Goal: Information Seeking & Learning: Learn about a topic

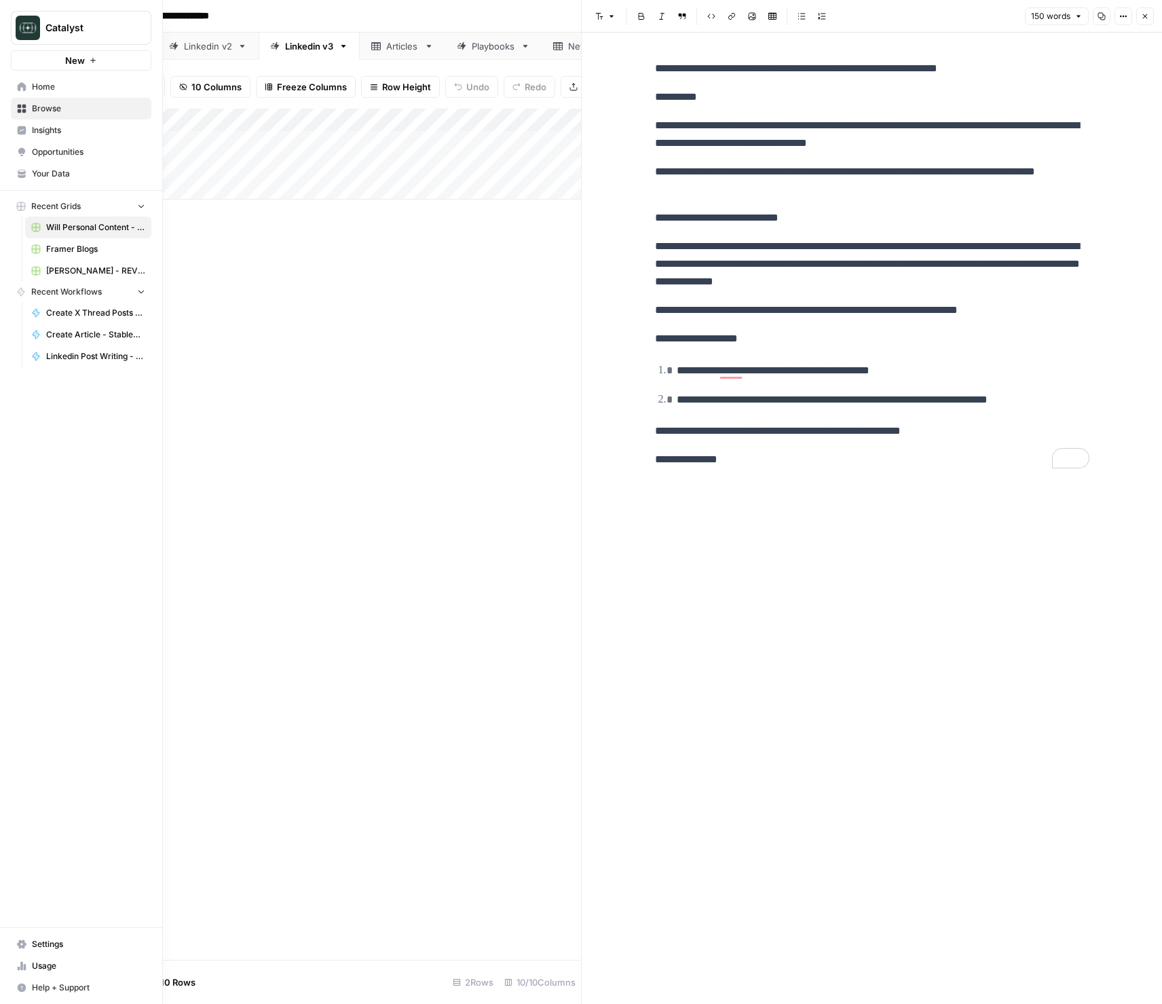
click at [50, 169] on span "Your Data" at bounding box center [88, 174] width 113 height 12
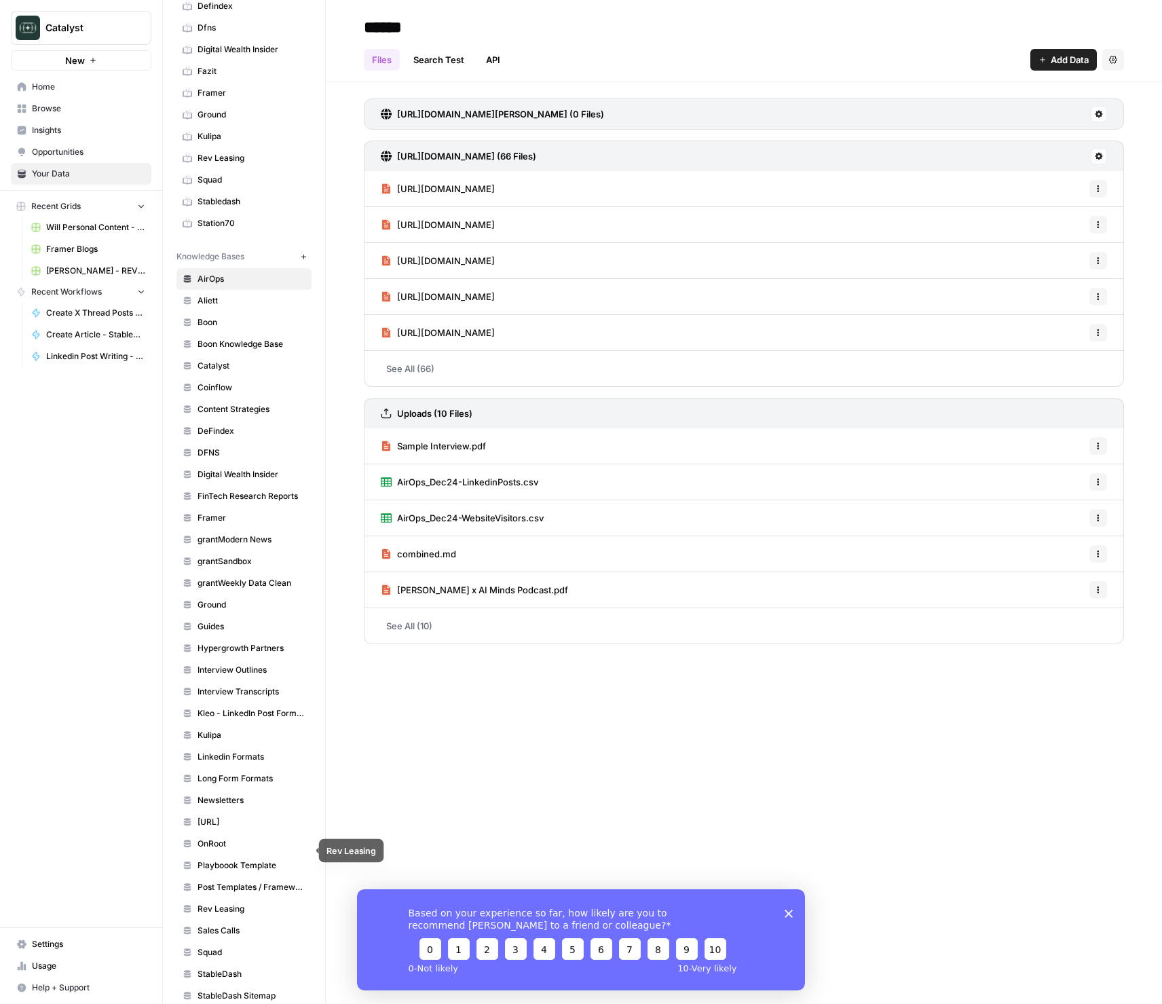
scroll to position [313, 0]
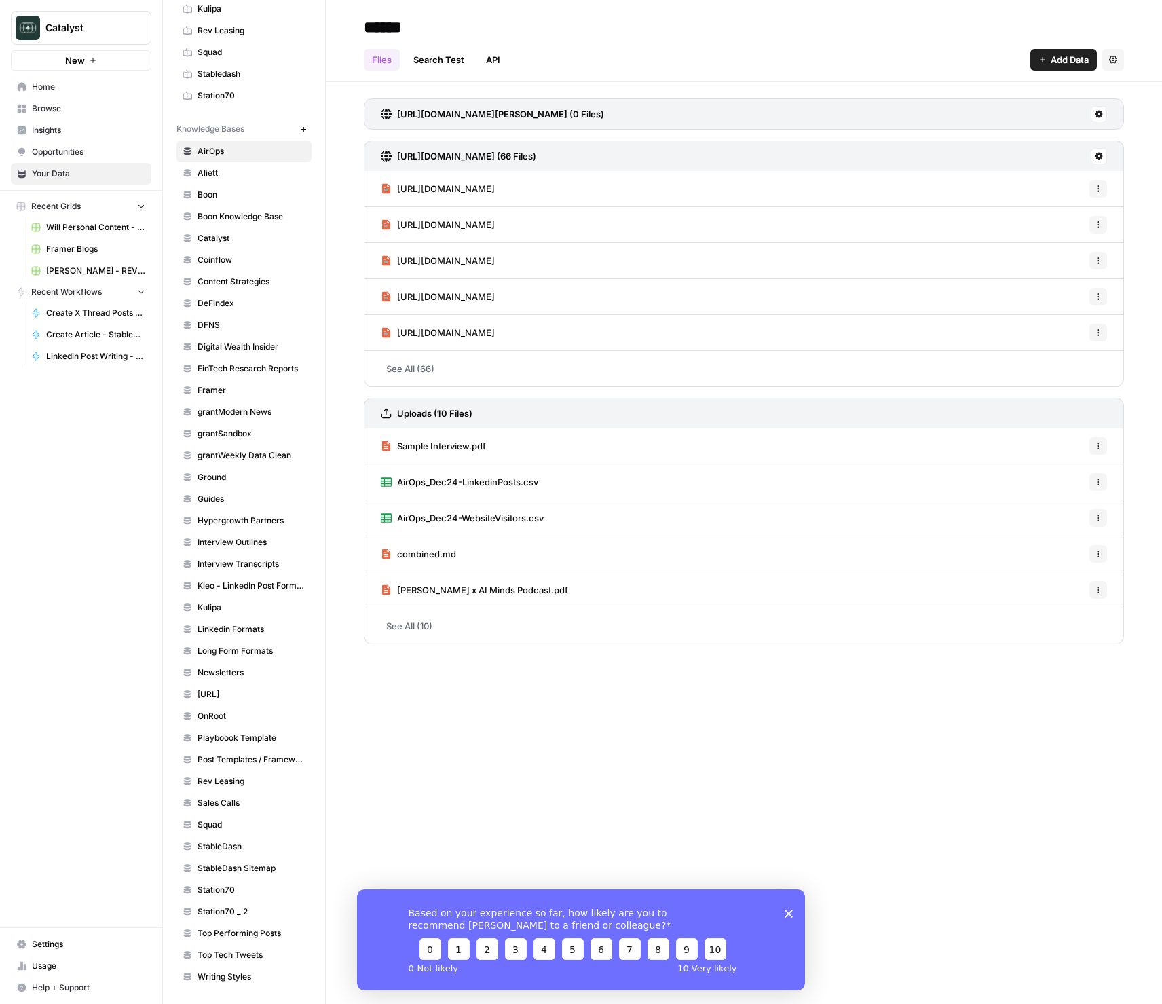
click at [229, 848] on span "StableDash" at bounding box center [252, 847] width 108 height 12
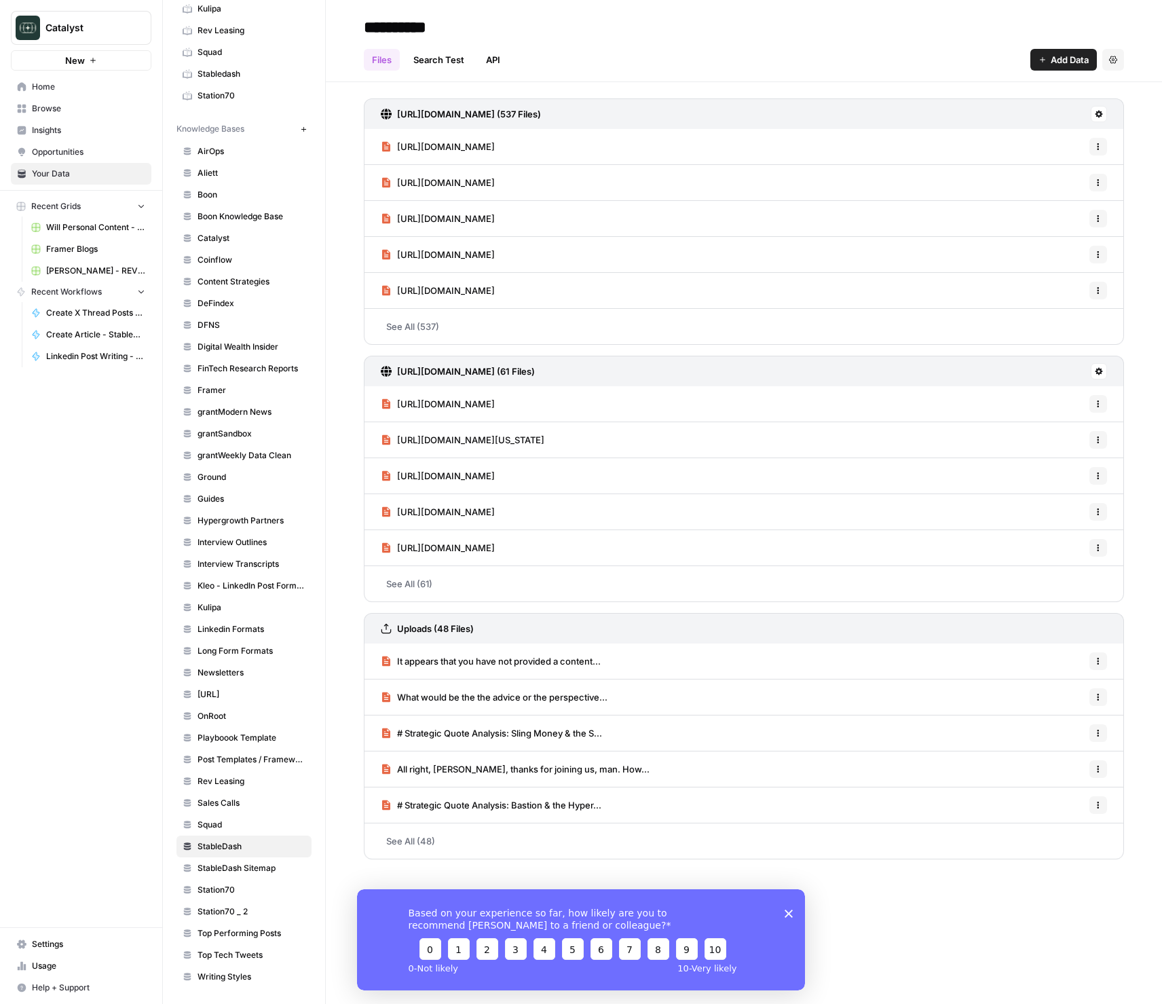
click at [543, 665] on span "It appears that you have not provided a content..." at bounding box center [499, 662] width 204 height 14
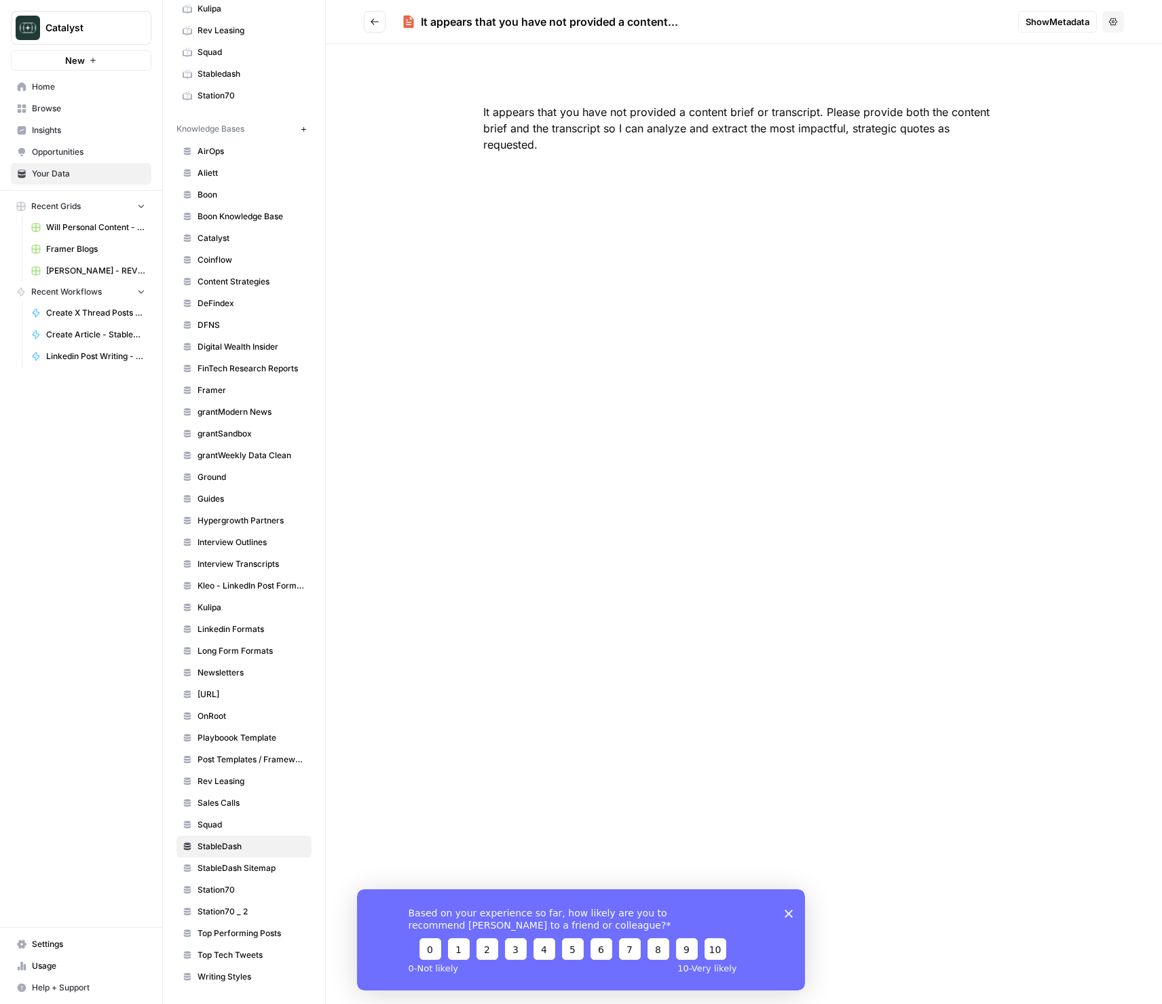
click at [376, 12] on button "Go back" at bounding box center [375, 22] width 22 height 22
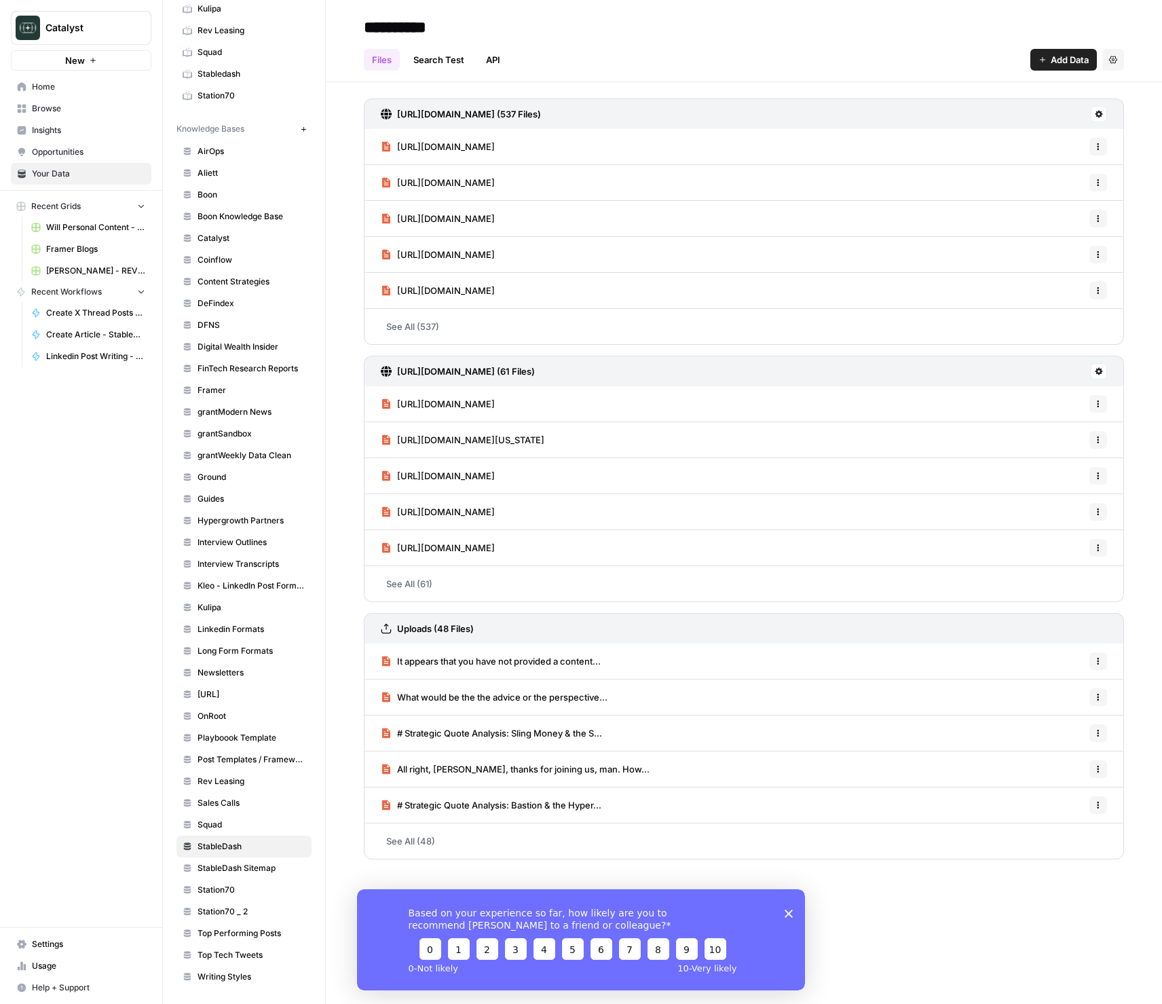
click at [507, 769] on span "All right, [PERSON_NAME], thanks for joining us, man. How..." at bounding box center [523, 770] width 253 height 14
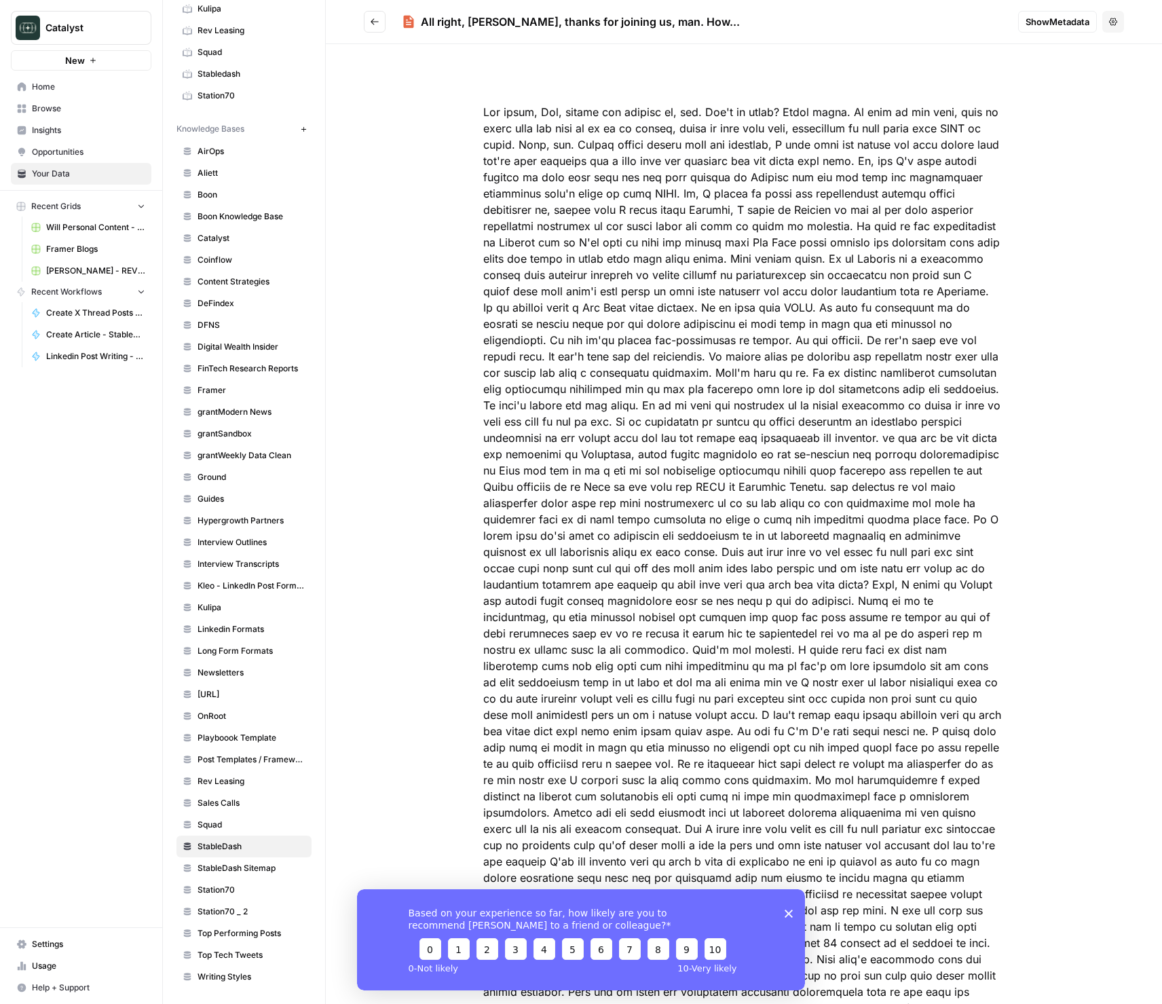
click at [375, 16] on button "Go back" at bounding box center [375, 22] width 22 height 22
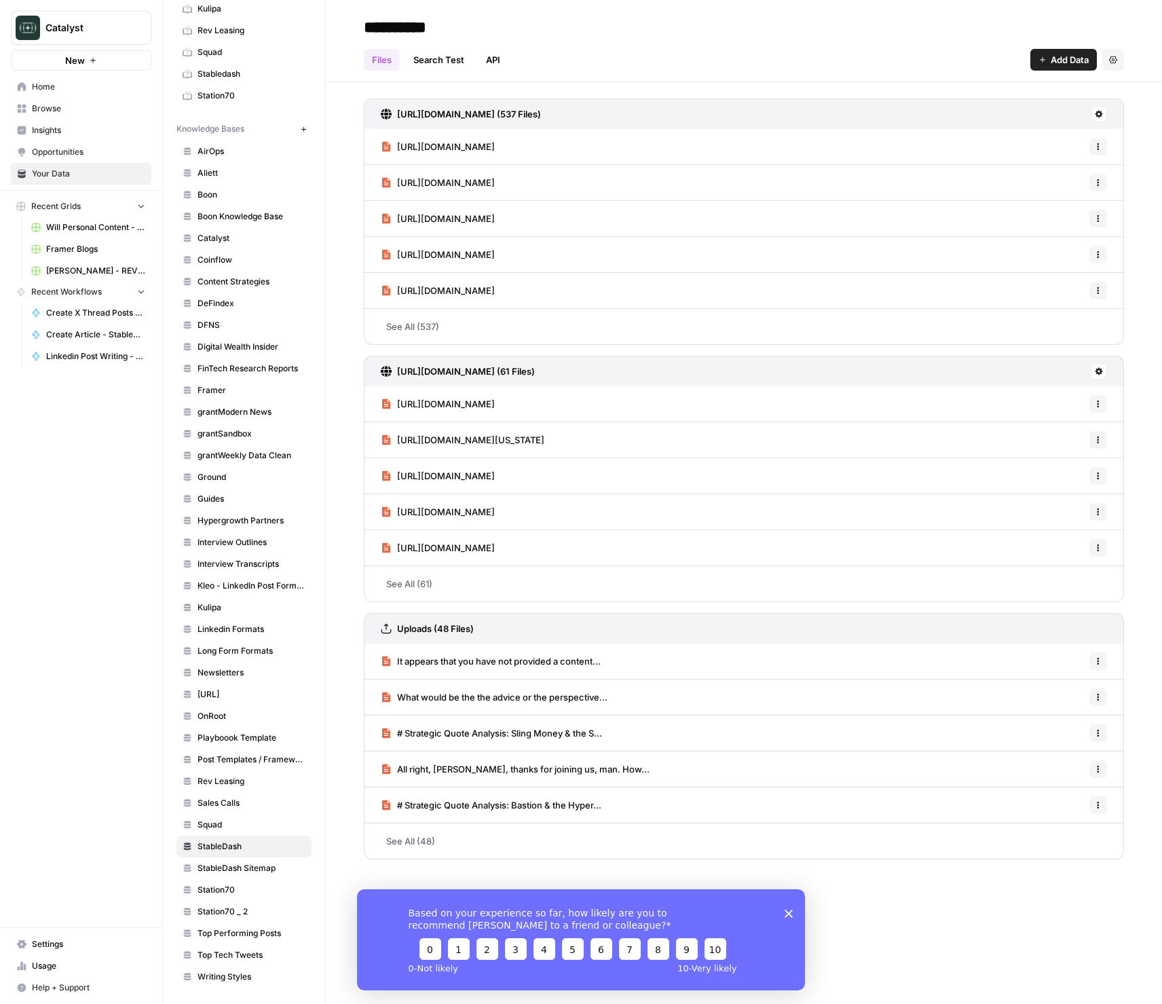
click at [449, 701] on span "What would be the the advice or the perspective..." at bounding box center [502, 698] width 210 height 14
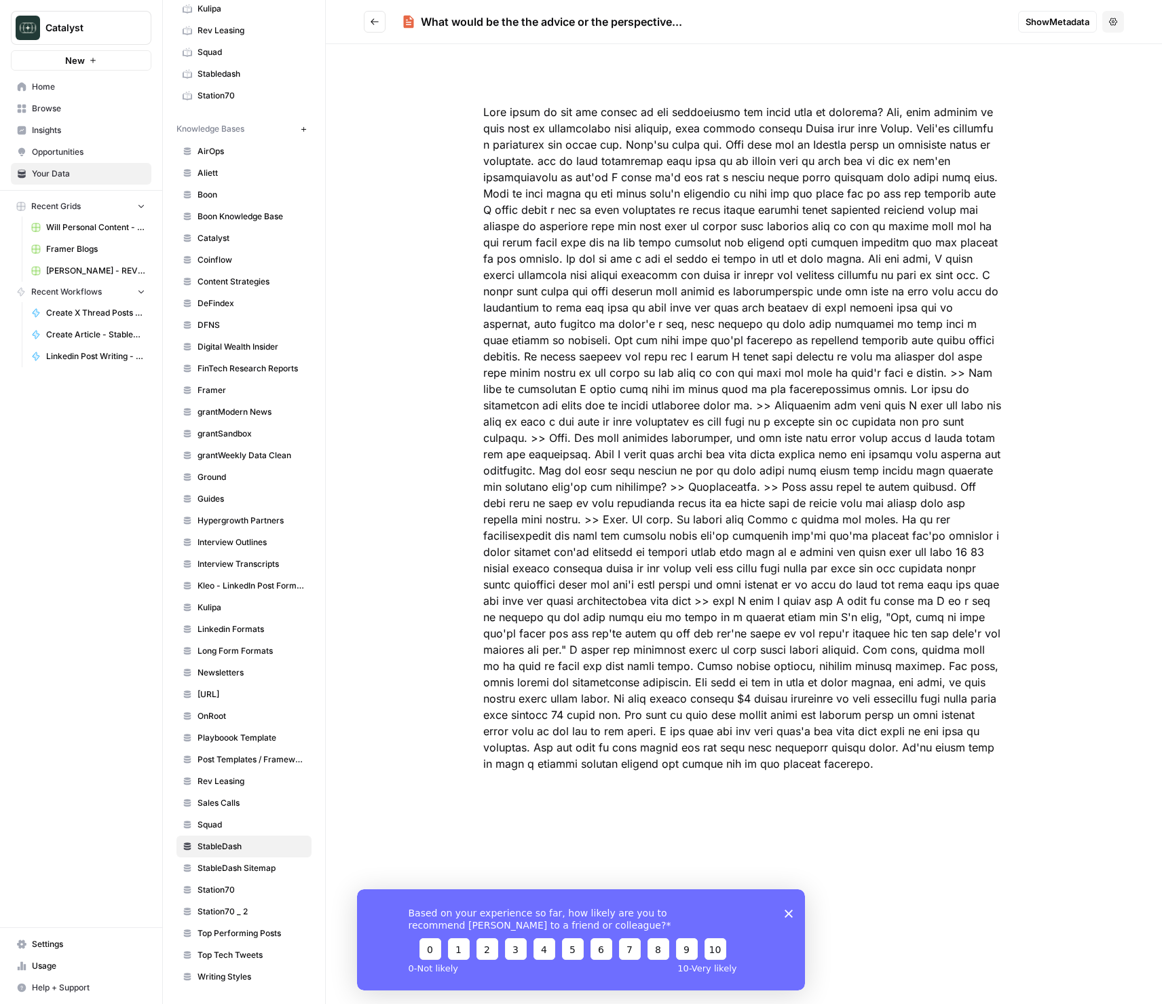
click at [374, 16] on button "Go back" at bounding box center [375, 22] width 22 height 22
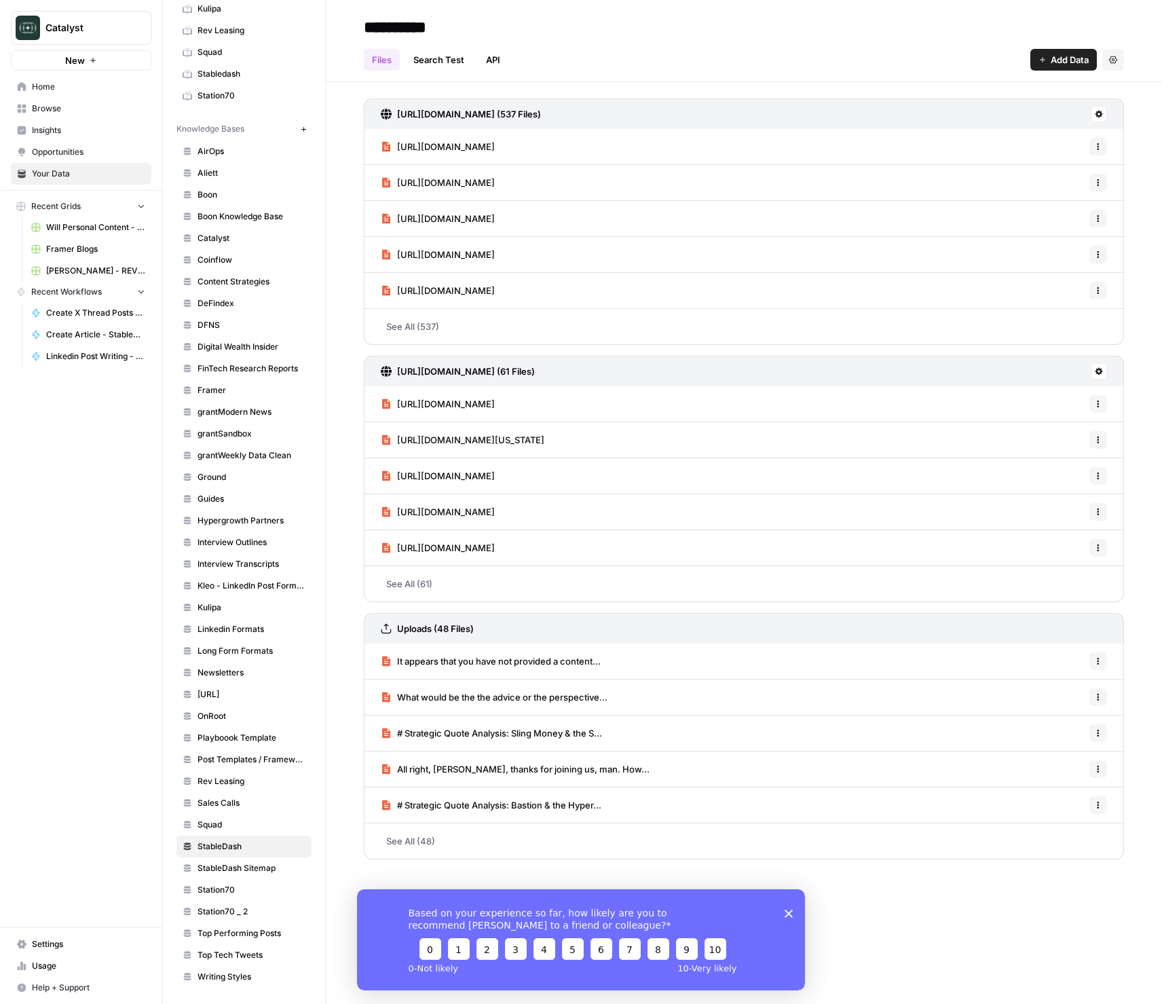
click at [450, 63] on link "Search Test" at bounding box center [438, 60] width 67 height 22
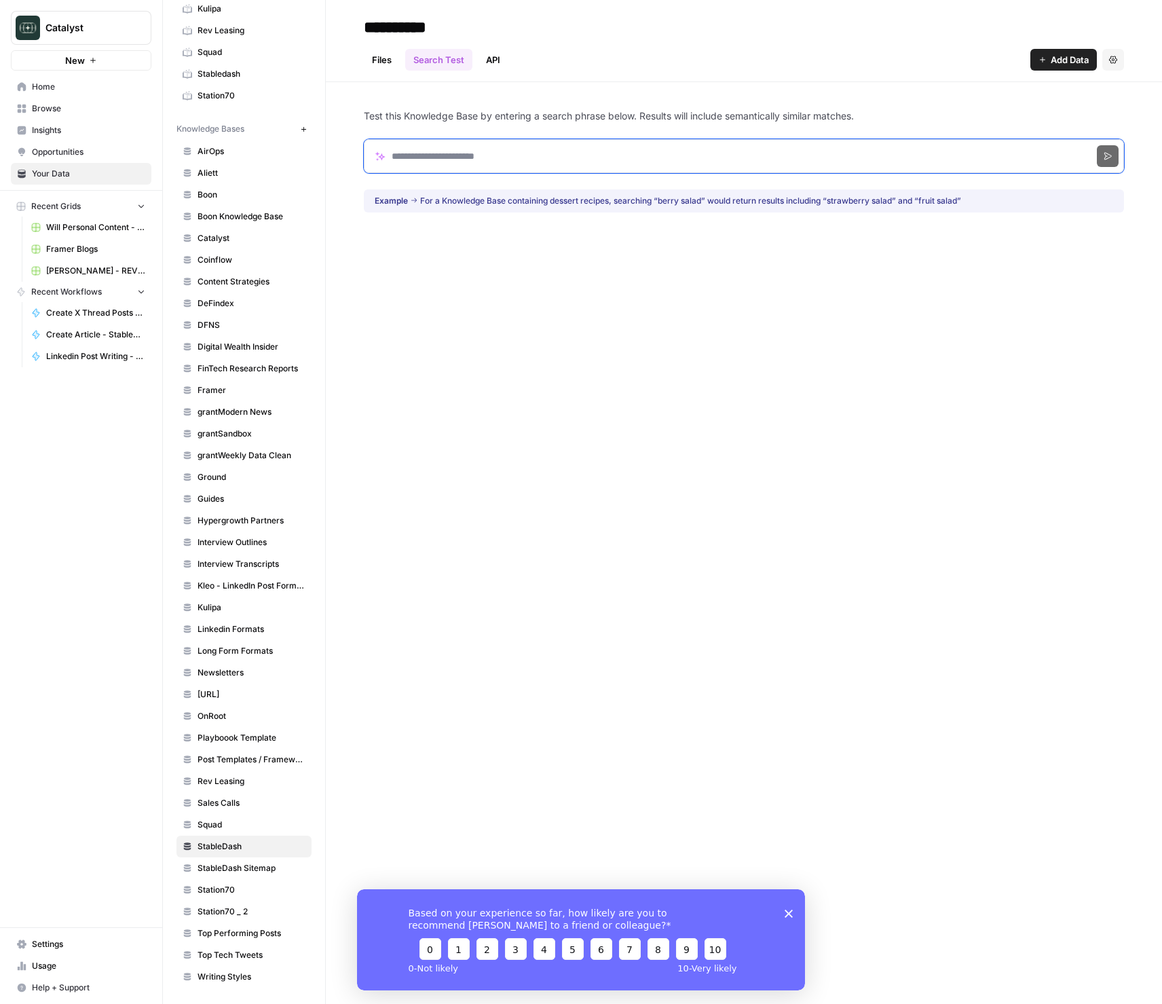
click at [517, 155] on input "Search phrase" at bounding box center [744, 156] width 760 height 34
type input "****"
click button "Search" at bounding box center [1108, 156] width 22 height 22
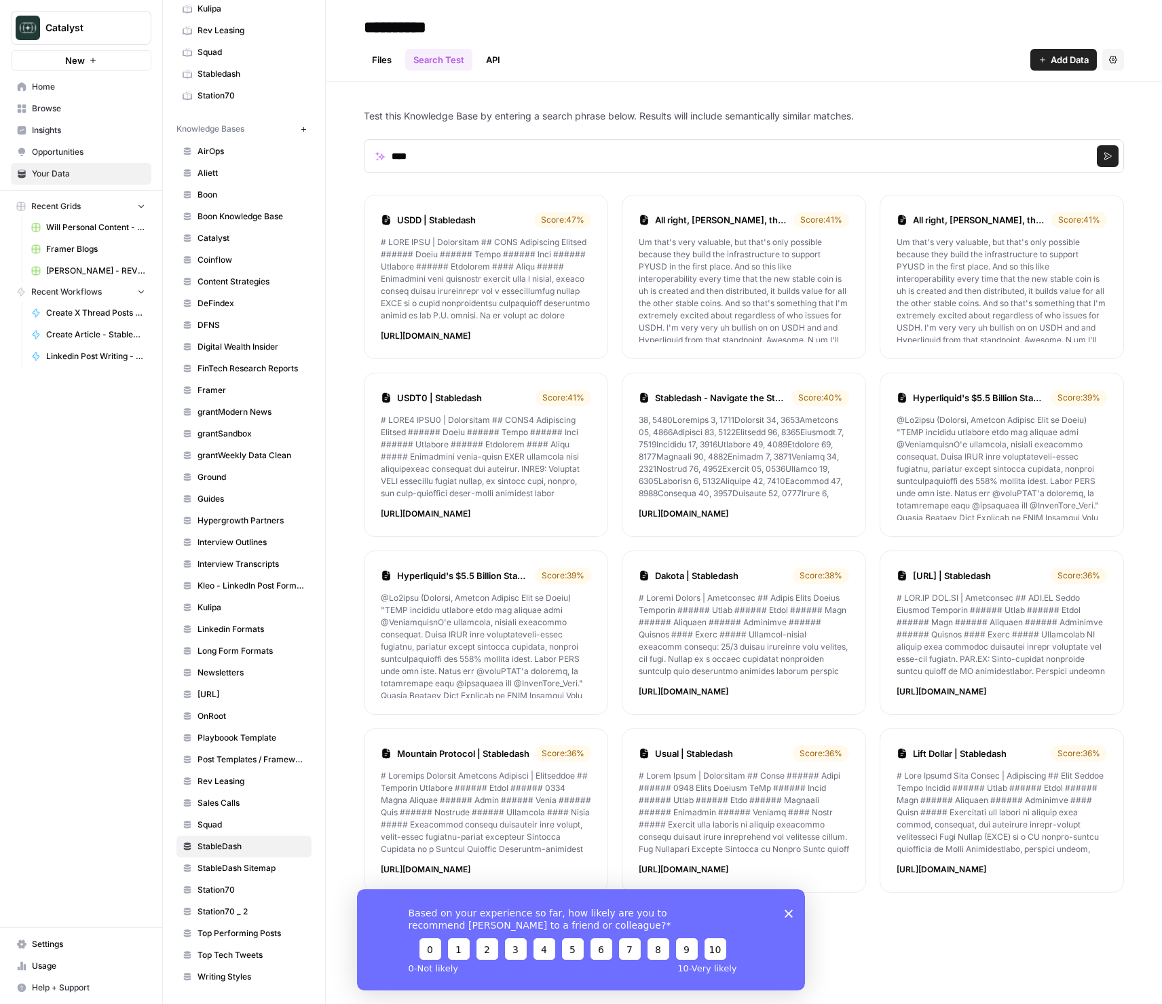
click at [377, 64] on link "Files" at bounding box center [382, 60] width 36 height 22
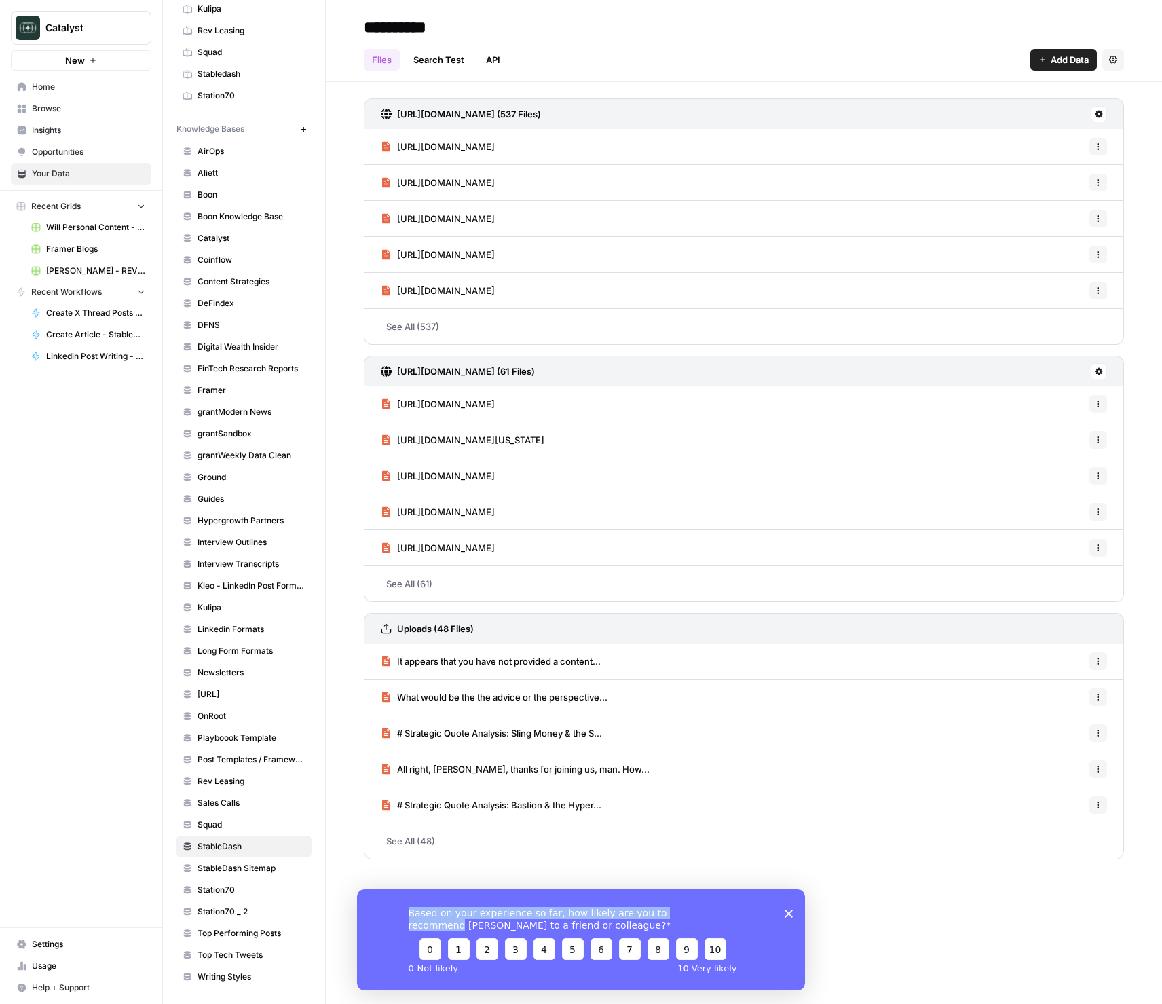
drag, startPoint x: 784, startPoint y: 914, endPoint x: 801, endPoint y: 919, distance: 18.3
click at [787, 915] on div "Based on your experience so far, how likely are you to recommend [PERSON_NAME] …" at bounding box center [581, 939] width 448 height 101
click at [779, 911] on div "Based on your experience so far, how likely are you to recommend [PERSON_NAME] …" at bounding box center [581, 939] width 448 height 101
click at [790, 913] on icon "Close survey" at bounding box center [789, 913] width 8 height 8
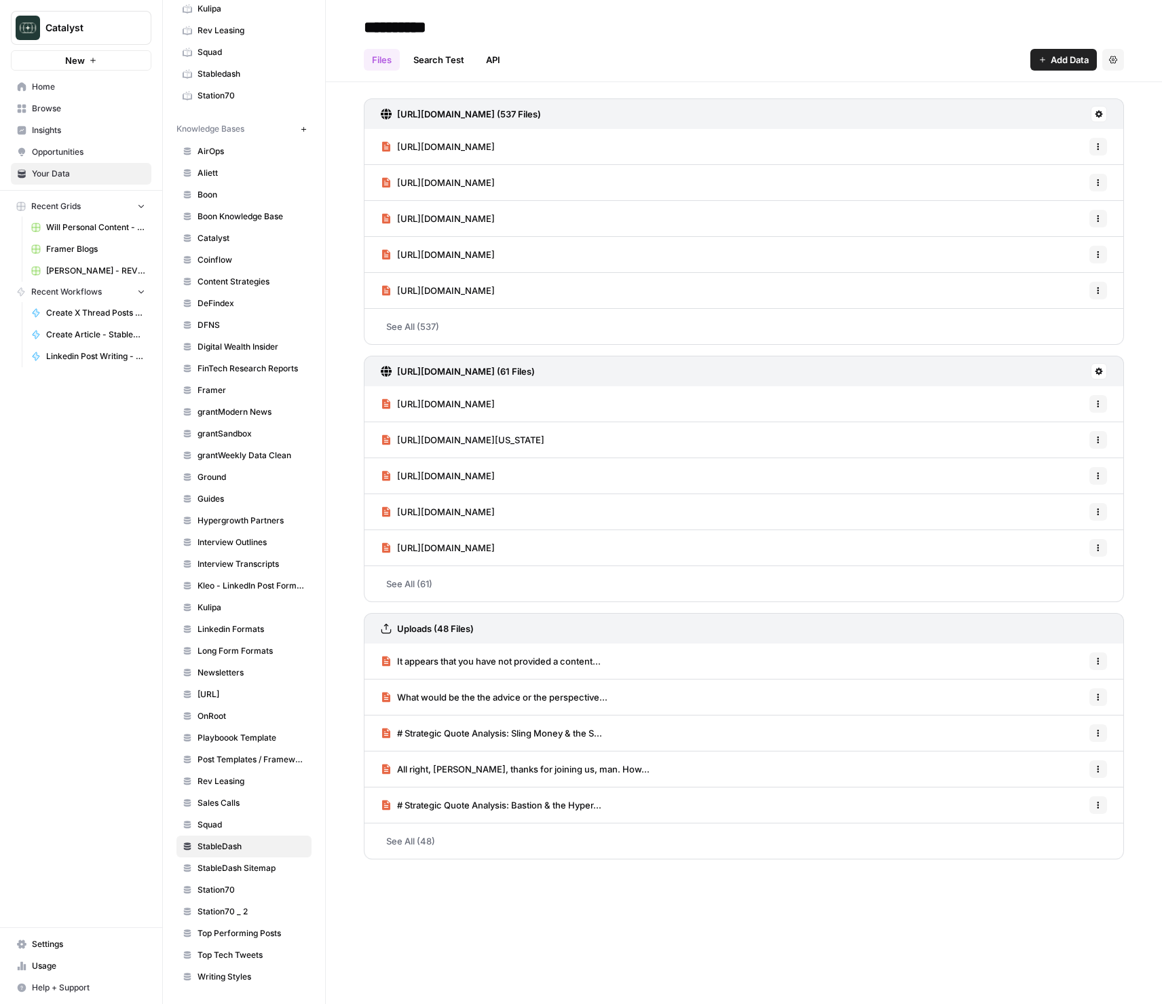
click at [476, 774] on span "All right, [PERSON_NAME], thanks for joining us, man. How..." at bounding box center [523, 770] width 253 height 14
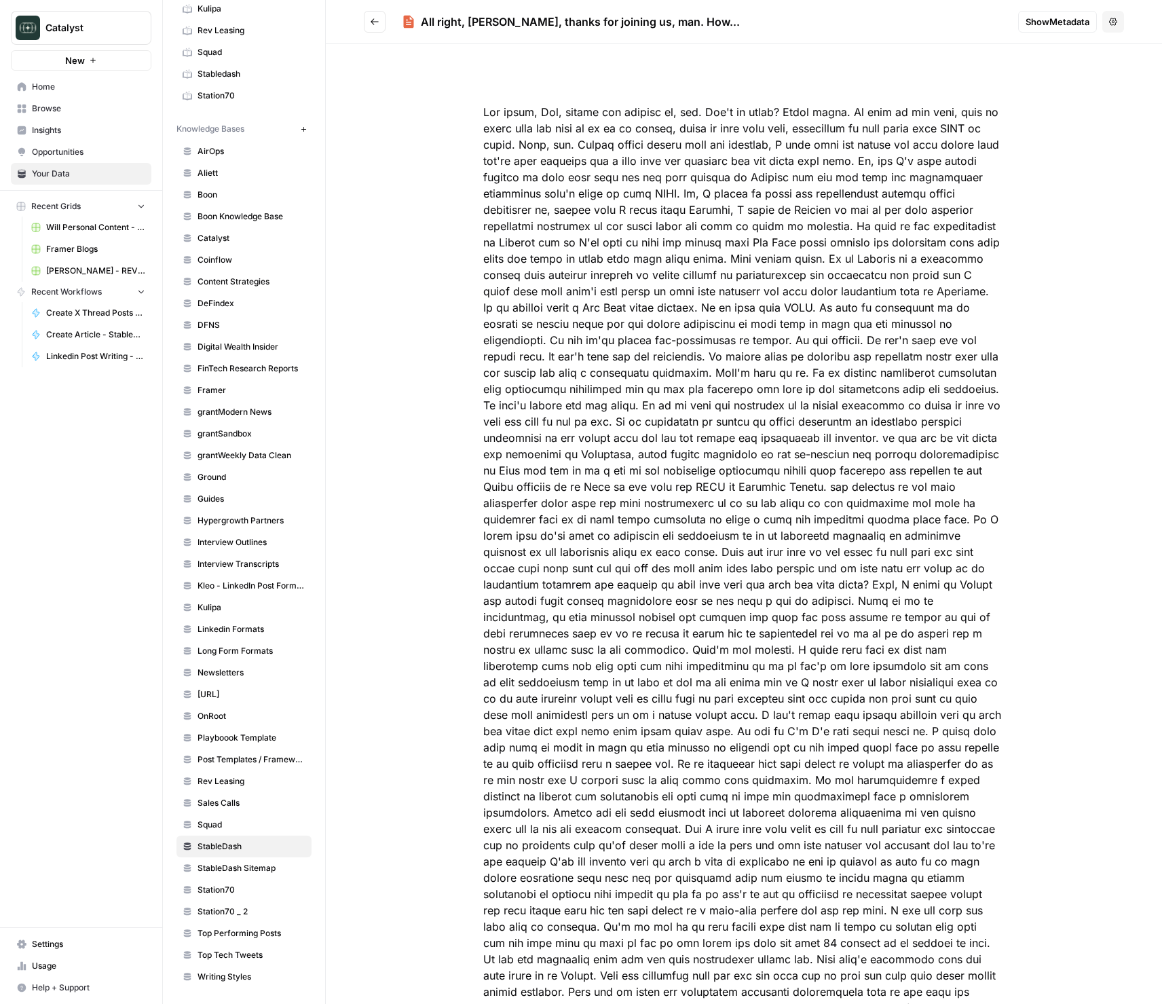
click at [375, 22] on icon "Go back" at bounding box center [375, 22] width 10 height 10
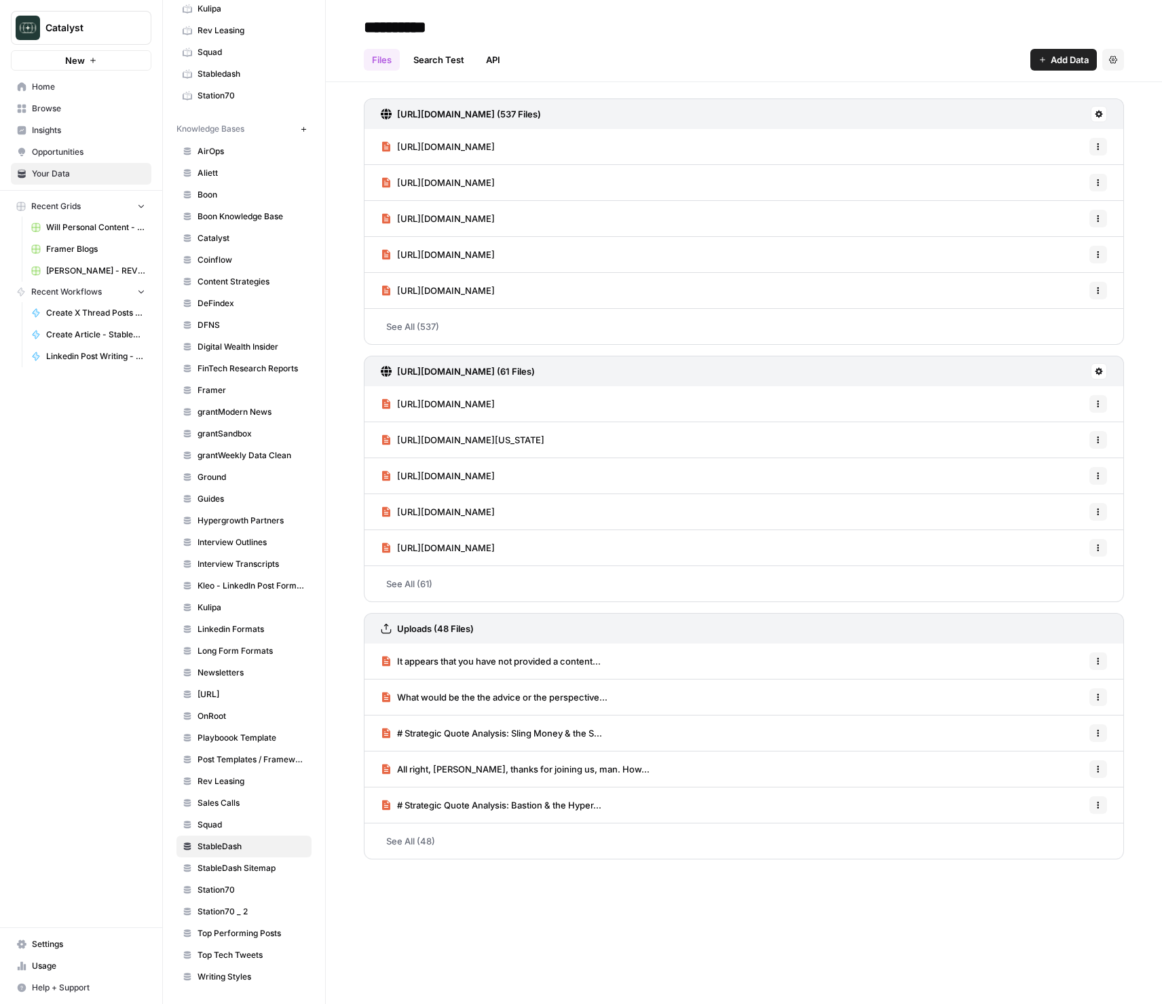
click at [536, 800] on span "# Strategic Quote Analysis: Bastion & the Hyper..." at bounding box center [499, 805] width 204 height 14
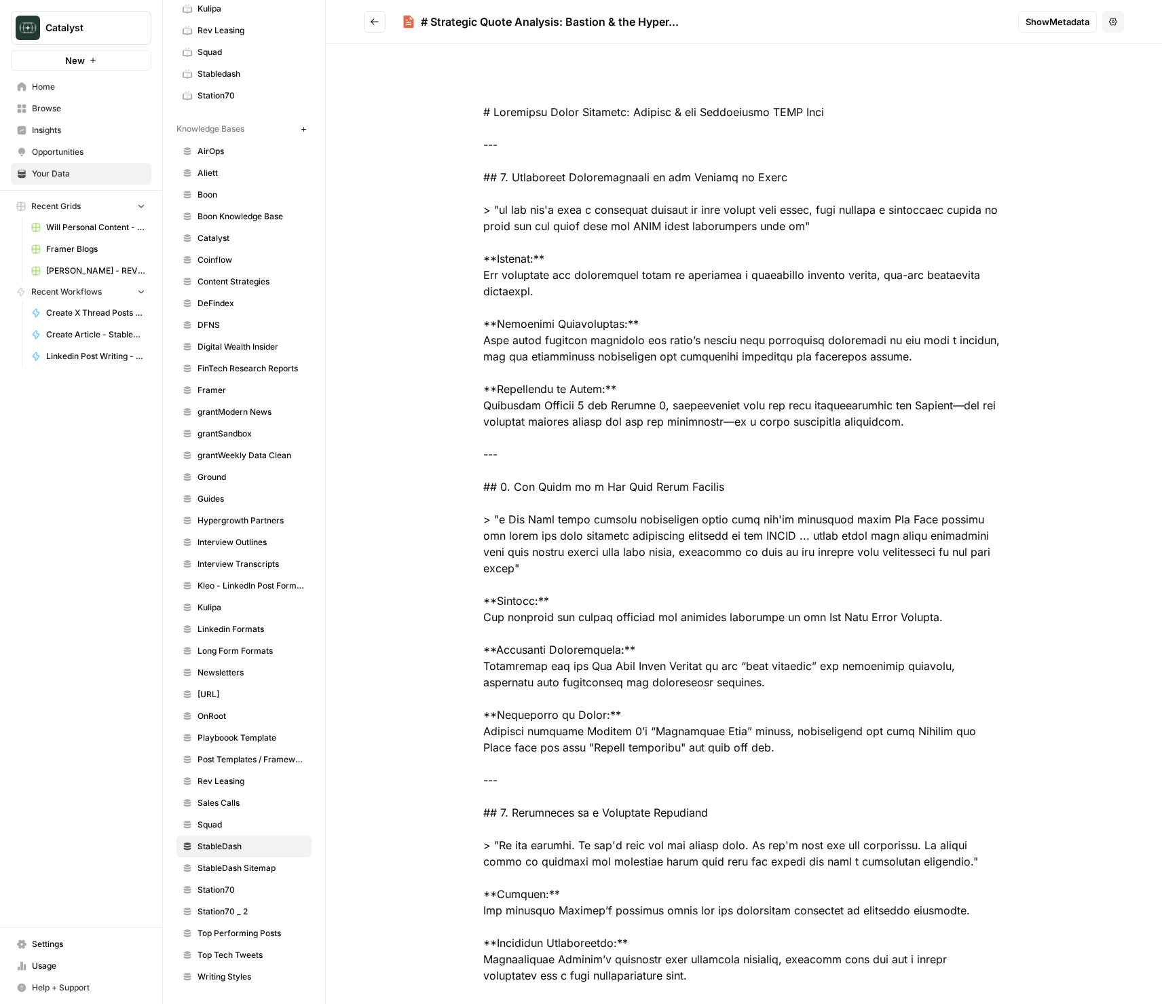
click at [373, 24] on icon "Go back" at bounding box center [375, 22] width 10 height 10
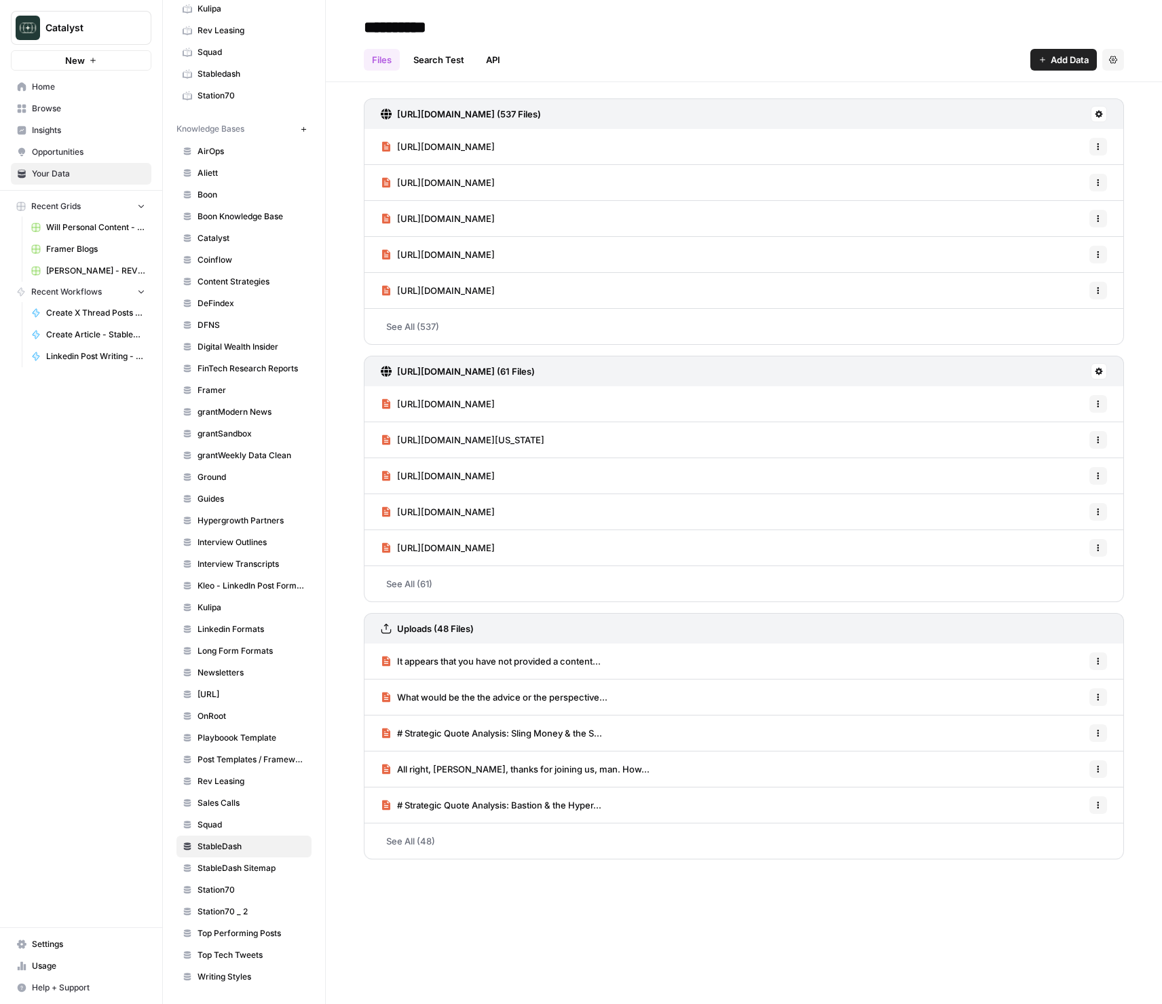
click at [436, 60] on link "Search Test" at bounding box center [438, 60] width 67 height 22
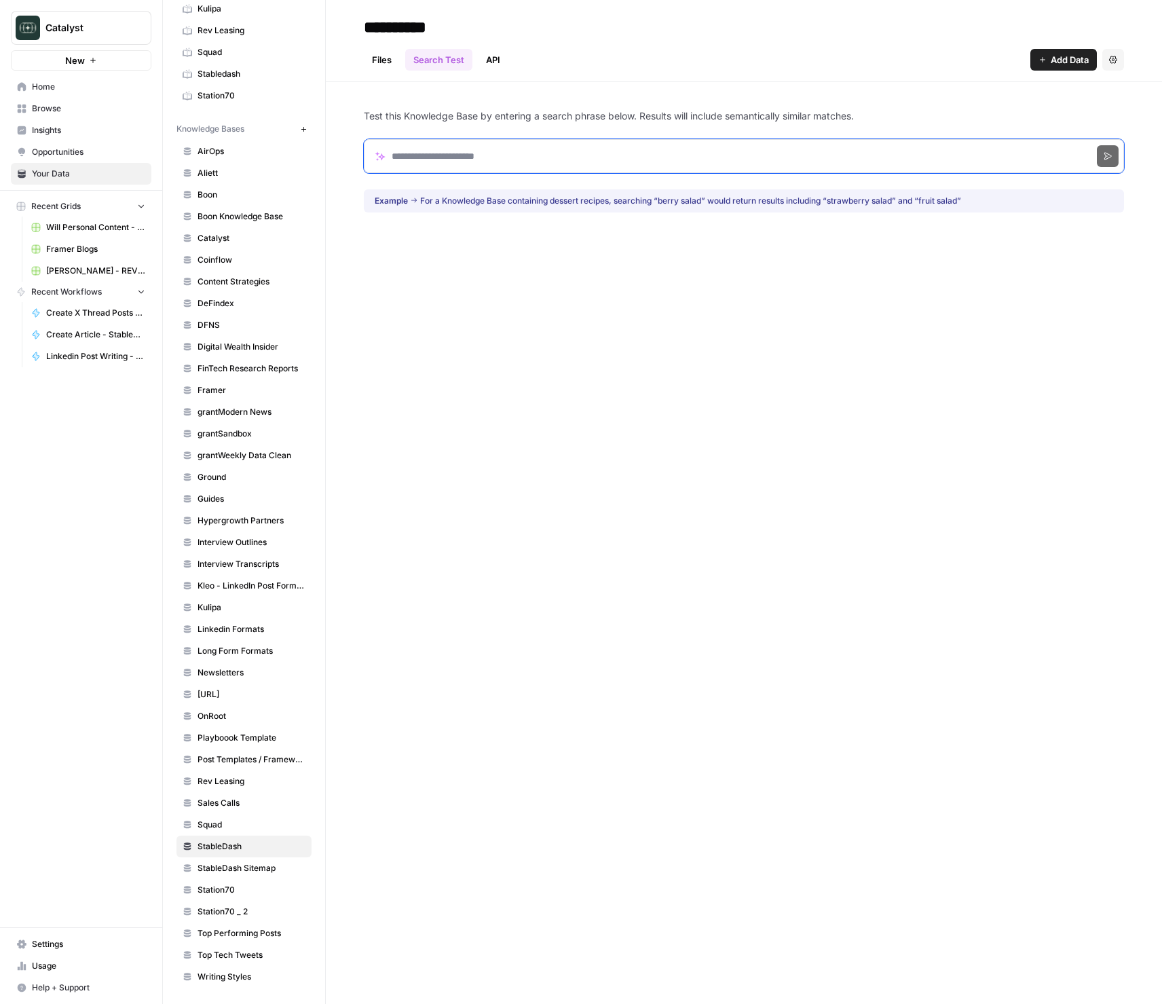
click at [445, 168] on input "Search phrase" at bounding box center [744, 156] width 760 height 34
type input "****"
click at [1097, 145] on button "Search" at bounding box center [1108, 156] width 22 height 22
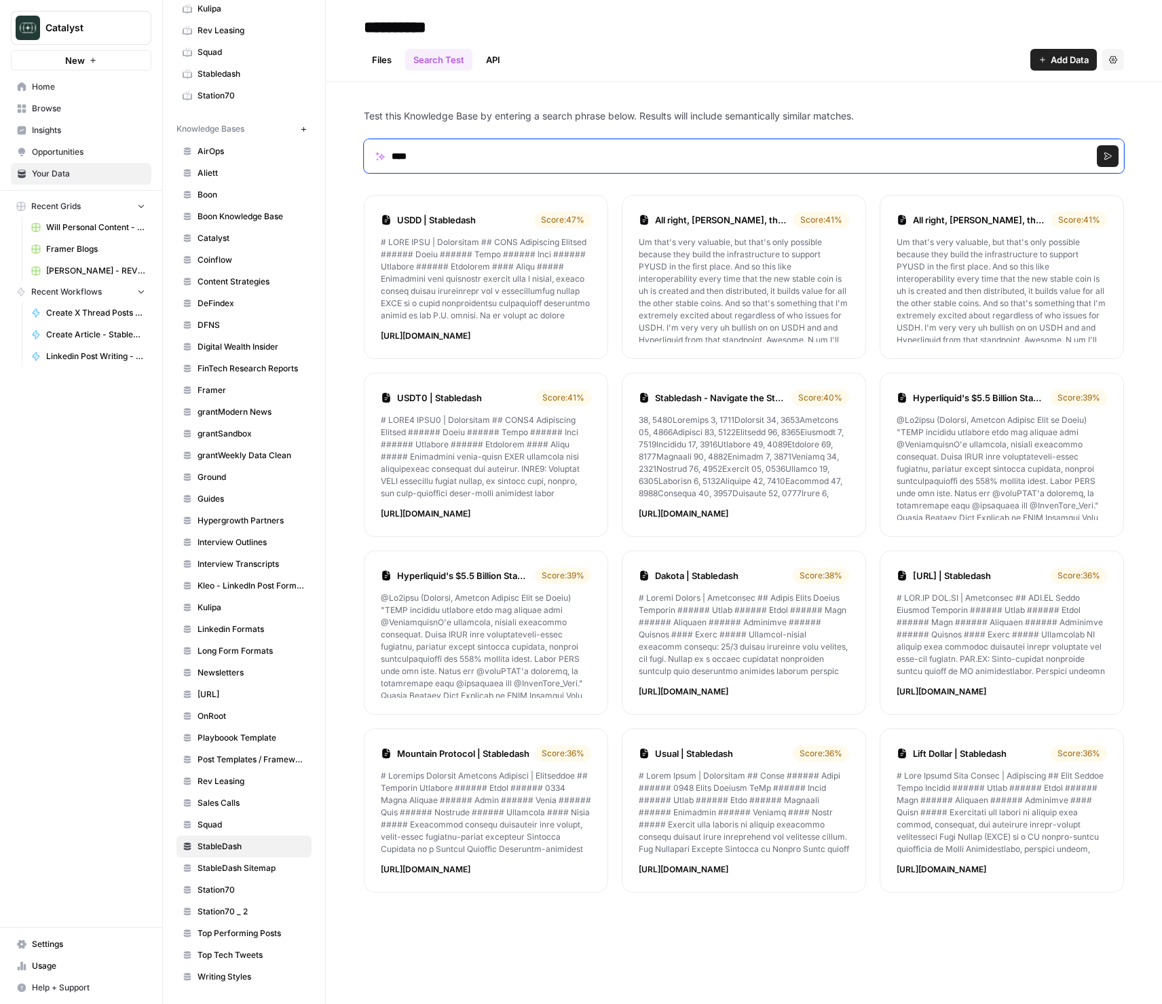
scroll to position [77, 0]
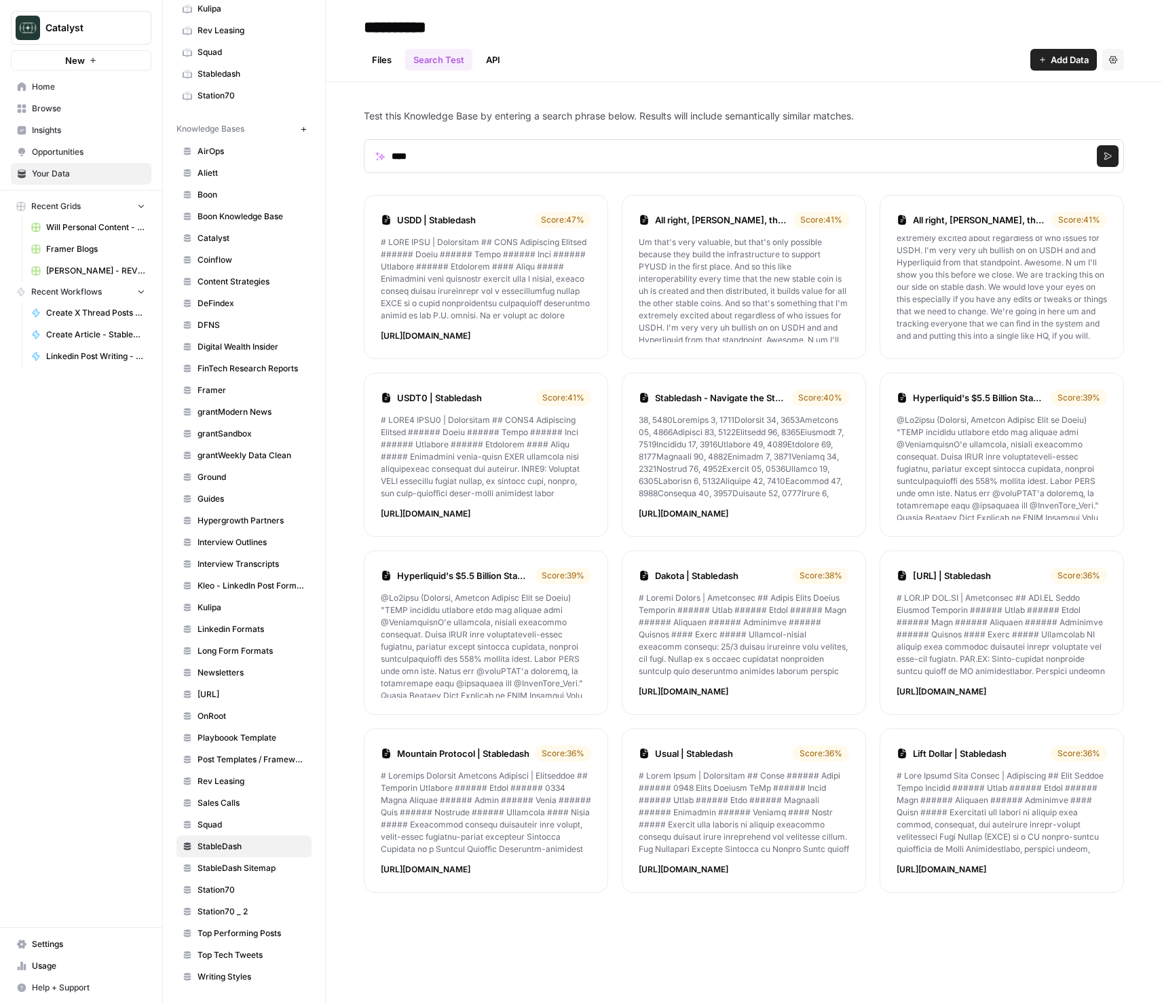
click at [978, 218] on link "All right, [PERSON_NAME], thanks for joining us, man. How..." at bounding box center [979, 220] width 133 height 14
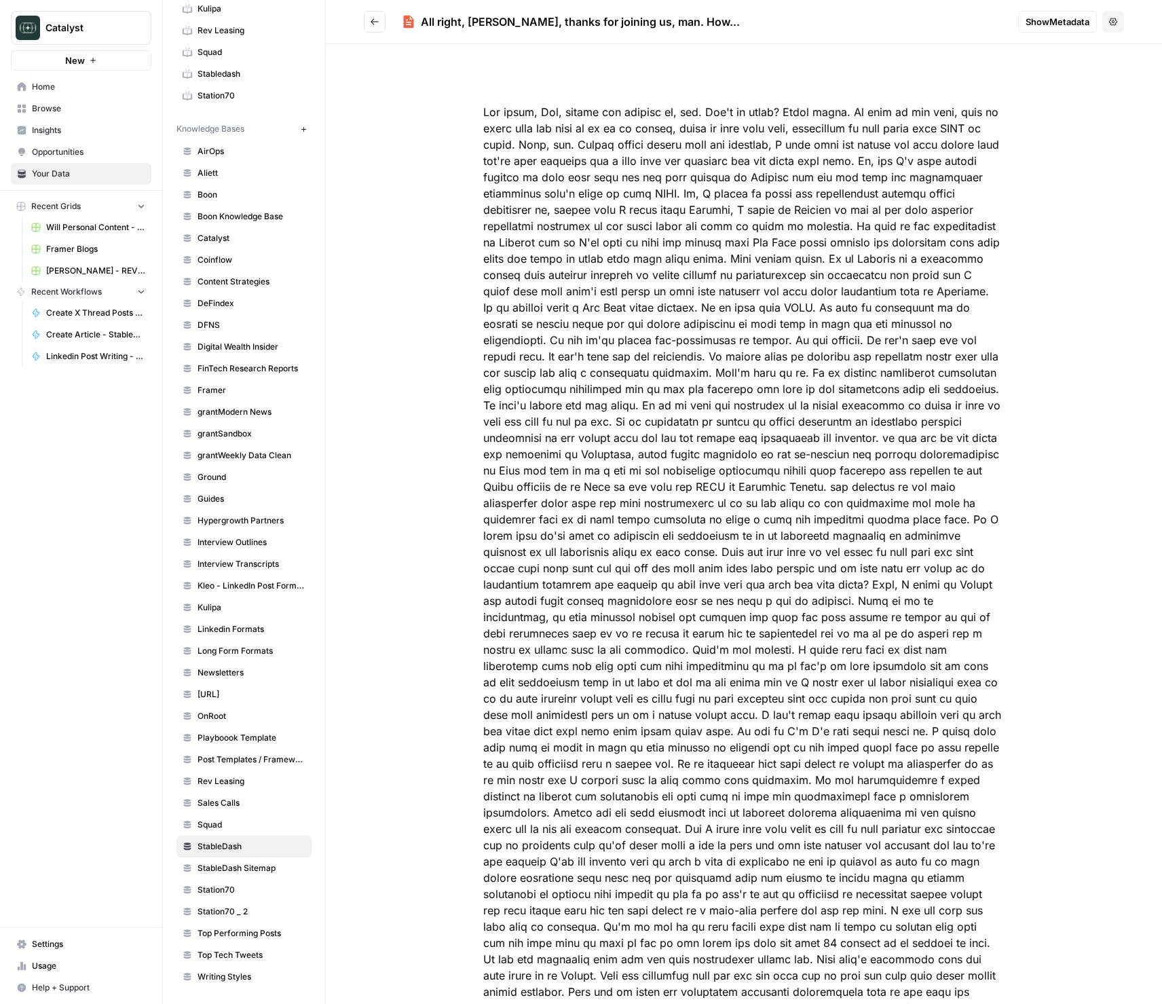
click at [373, 27] on button "Go back" at bounding box center [375, 22] width 22 height 22
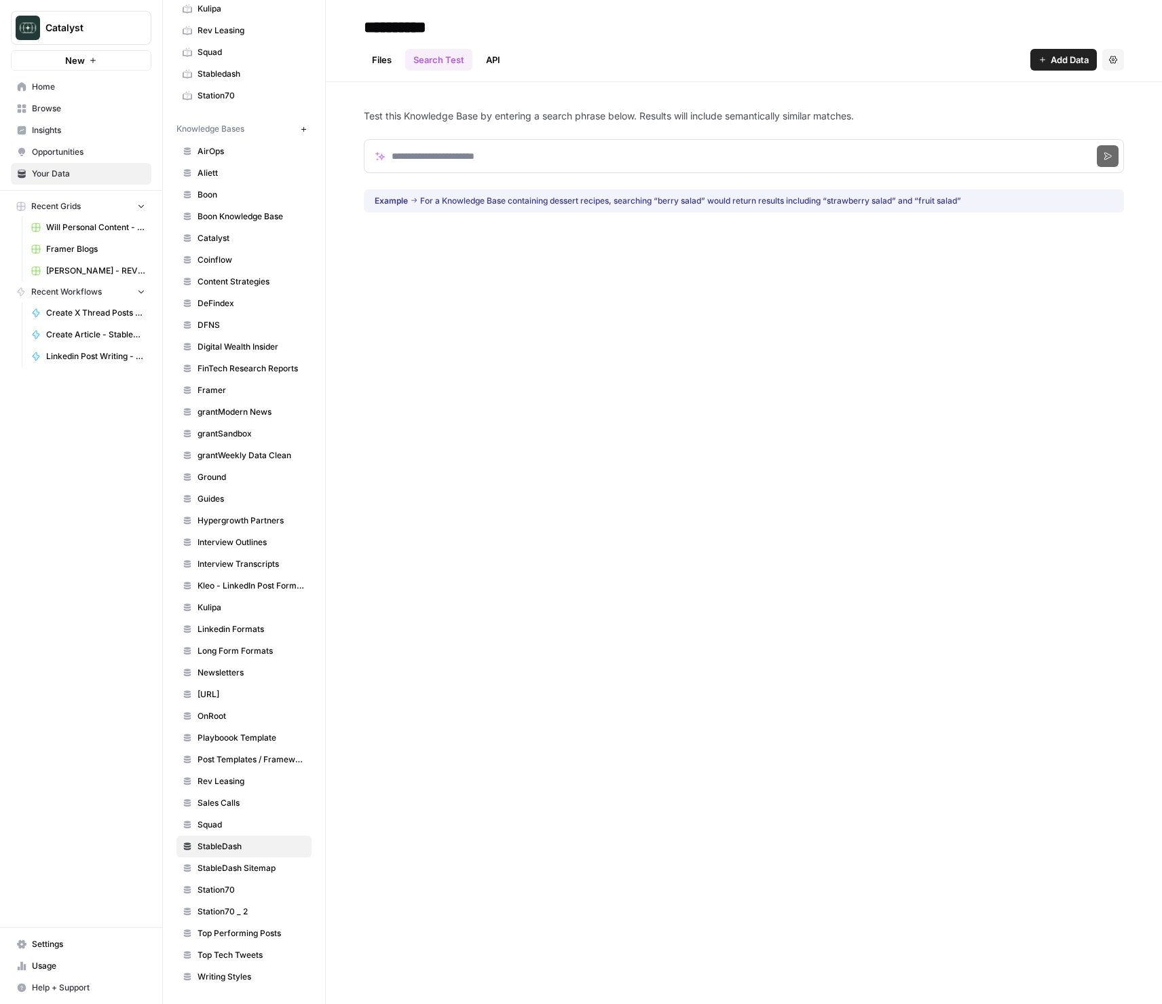
click at [65, 92] on span "Home" at bounding box center [88, 87] width 113 height 12
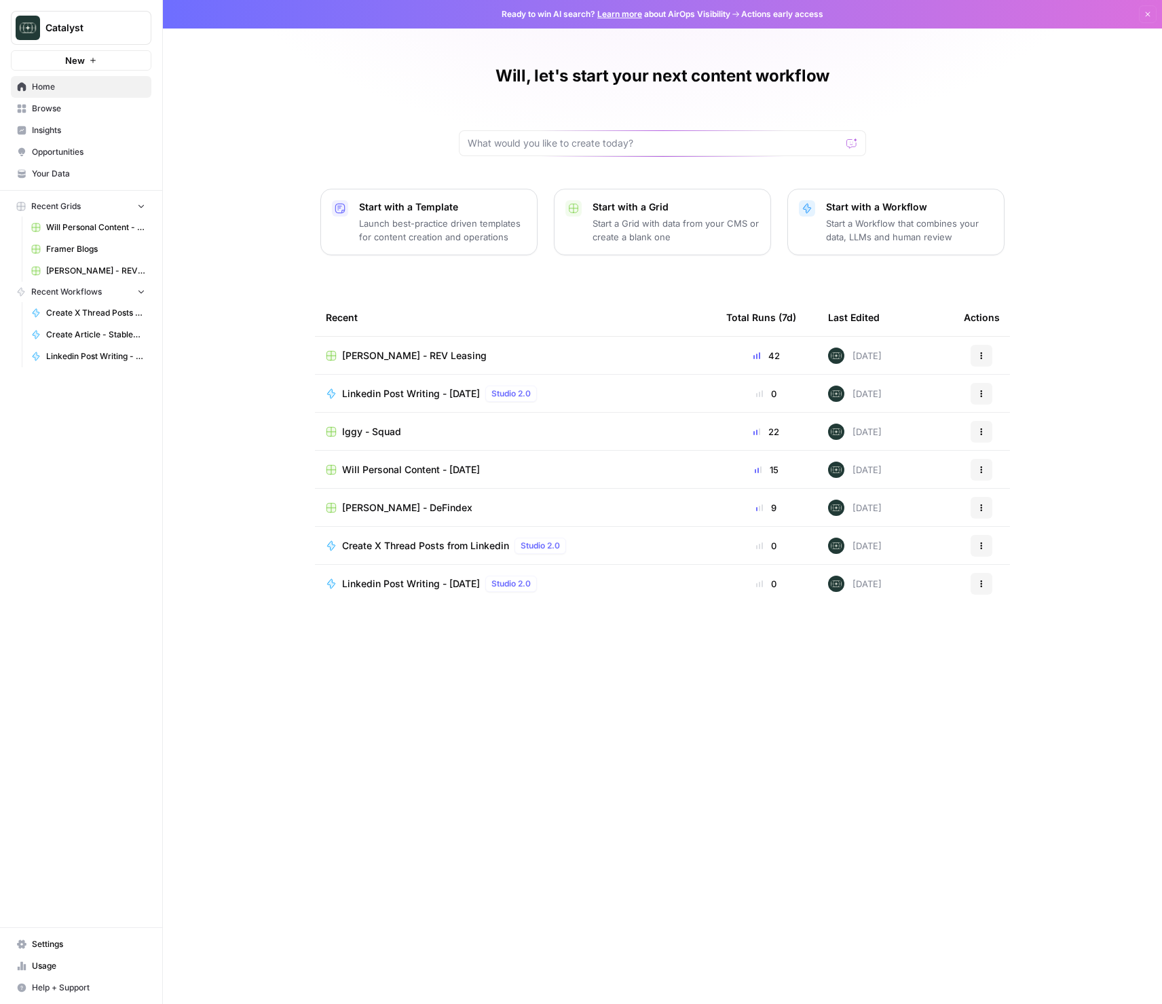
click at [89, 127] on span "Insights" at bounding box center [88, 130] width 113 height 12
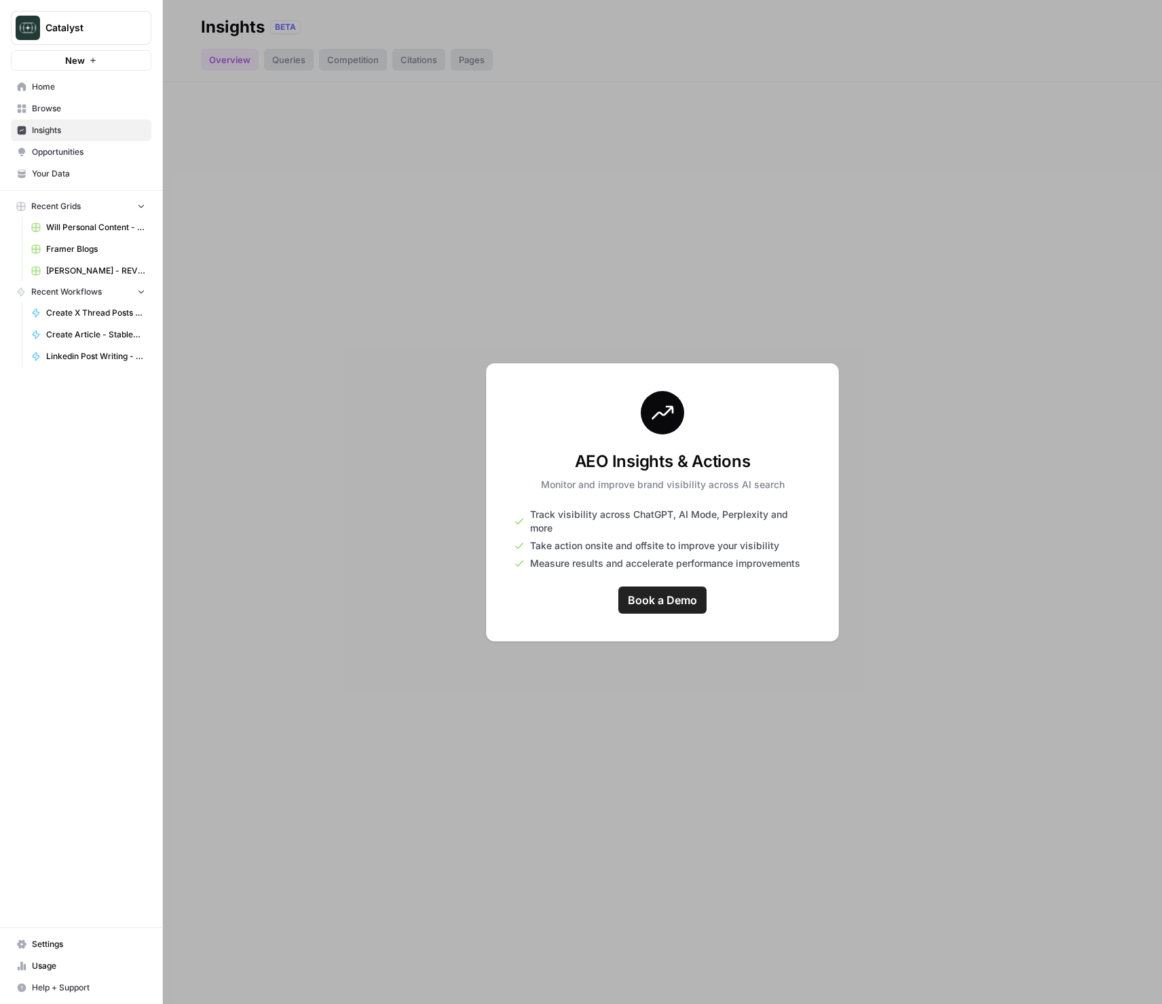
click at [73, 106] on span "Browse" at bounding box center [88, 109] width 113 height 12
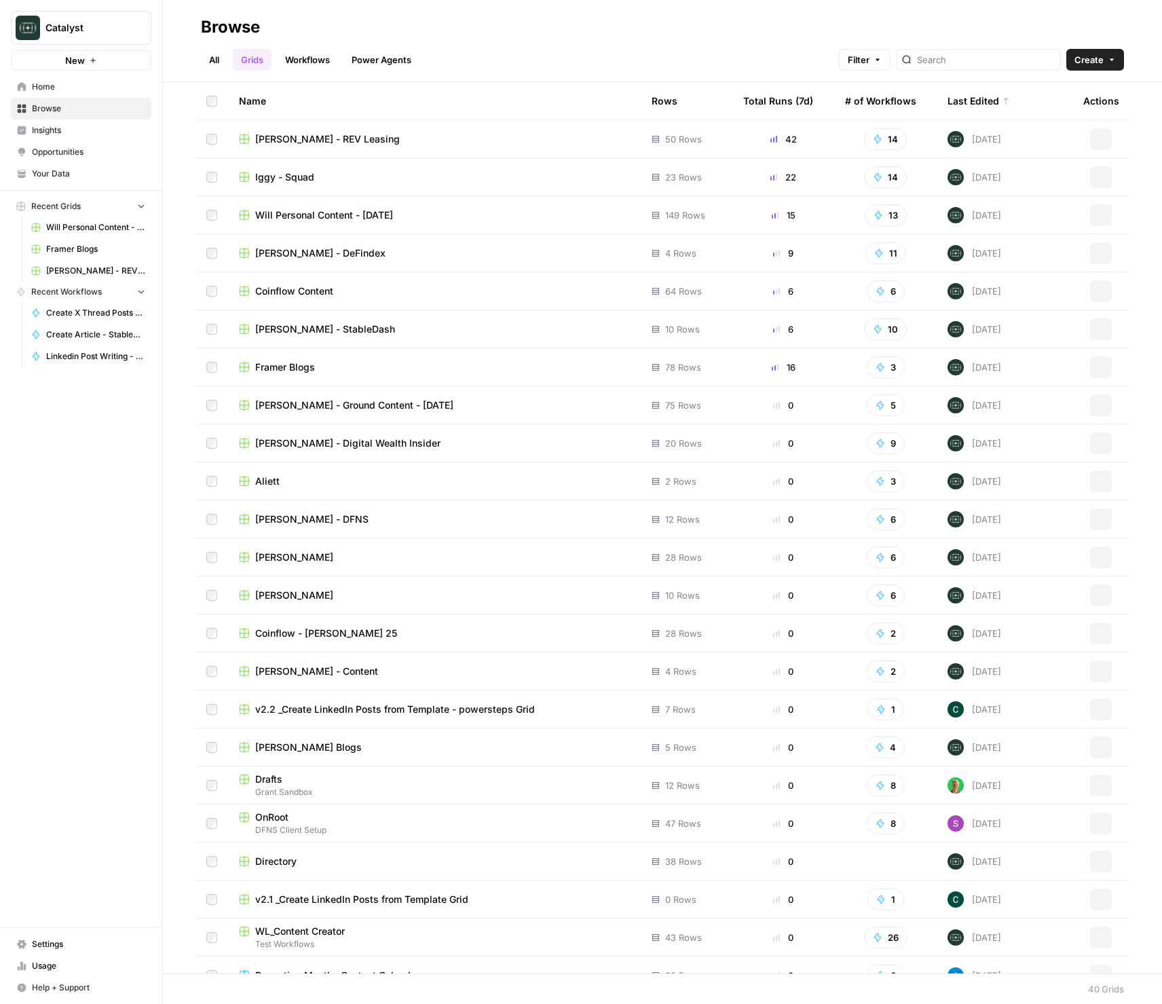
click at [59, 89] on span "Home" at bounding box center [88, 87] width 113 height 12
